Goal: Find specific page/section: Find specific page/section

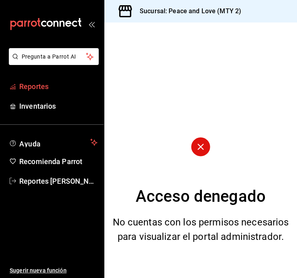
click at [50, 88] on span "Reportes" at bounding box center [58, 86] width 78 height 11
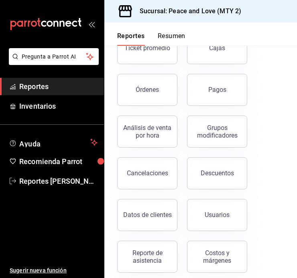
scroll to position [100, 0]
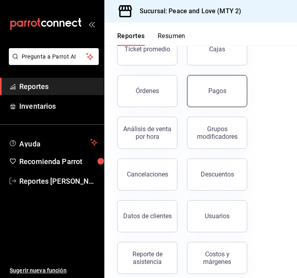
click at [224, 98] on button "Pagos" at bounding box center [217, 91] width 60 height 32
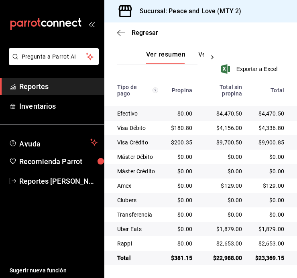
scroll to position [192, 0]
